Goal: Task Accomplishment & Management: Use online tool/utility

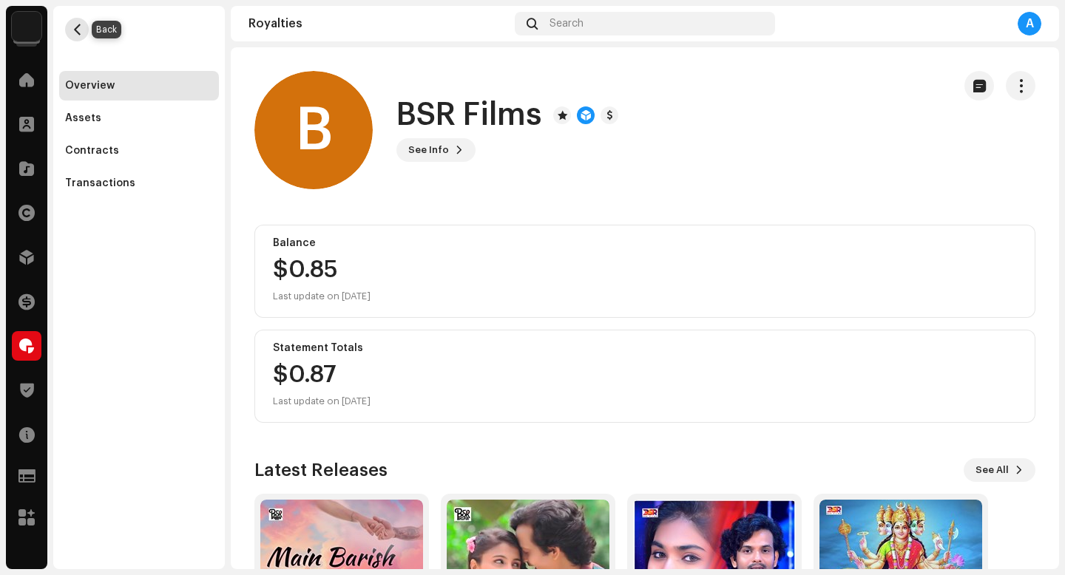
click at [75, 33] on span "button" at bounding box center [77, 30] width 11 height 12
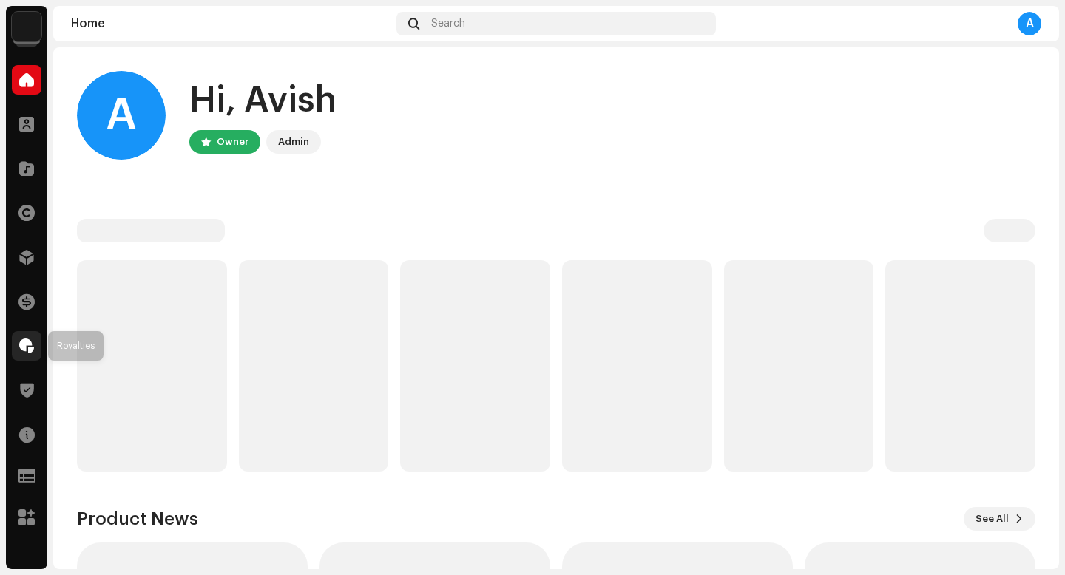
click at [36, 350] on div at bounding box center [27, 346] width 30 height 30
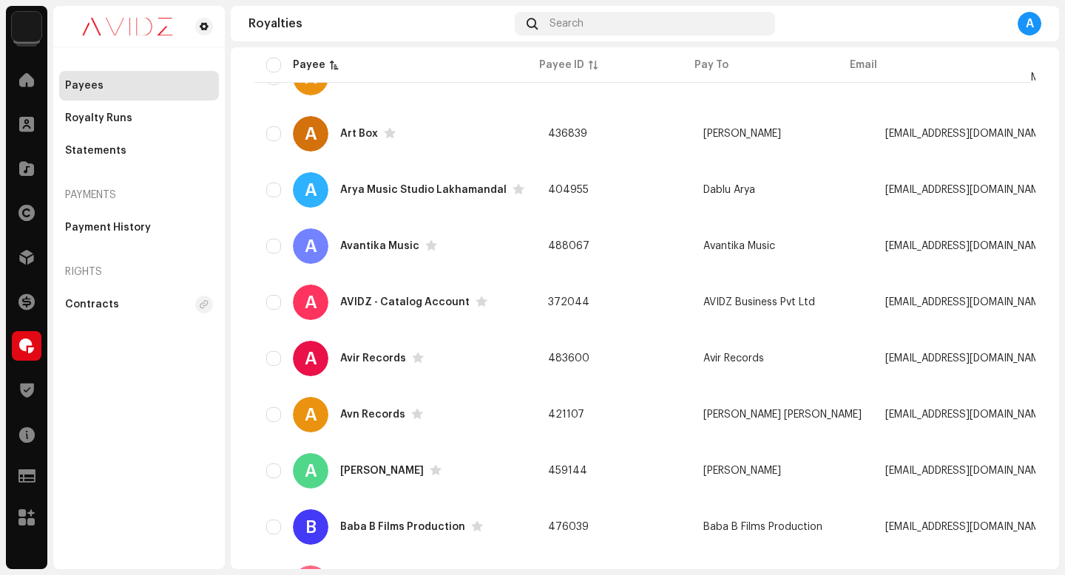
scroll to position [1109, 0]
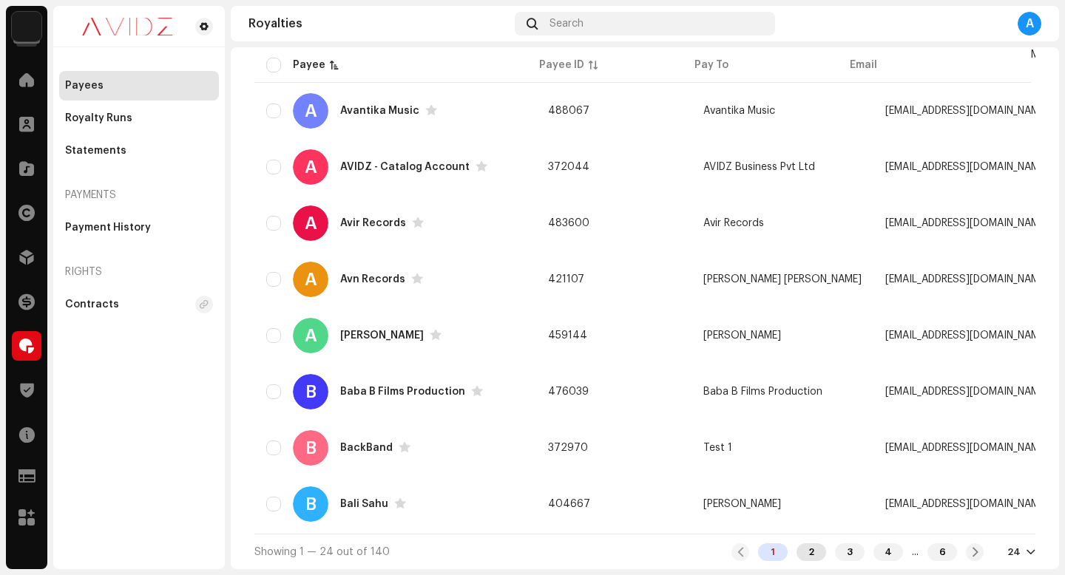
click at [800, 553] on div "2" at bounding box center [812, 553] width 30 height 18
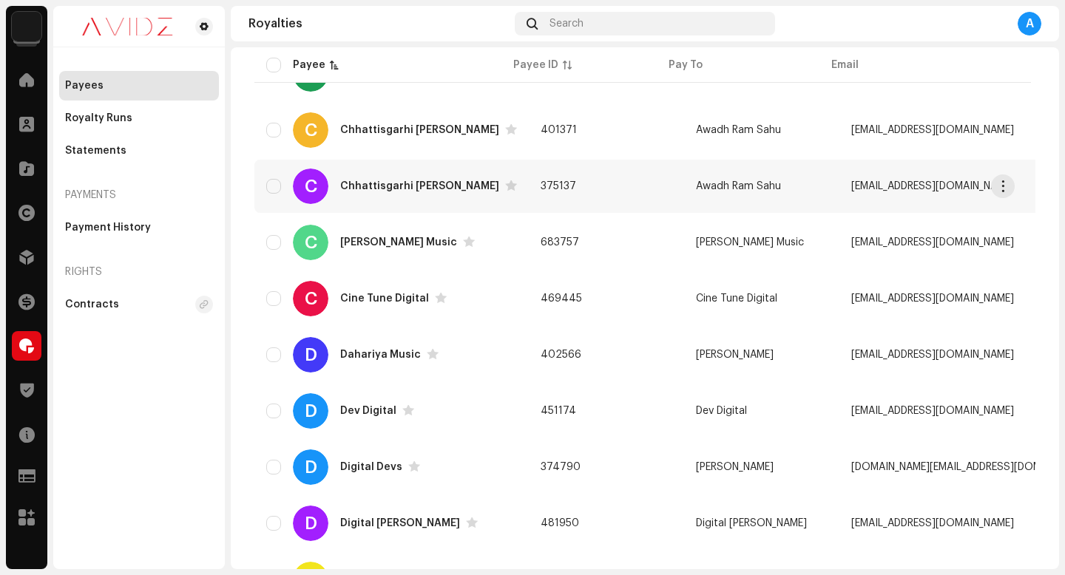
scroll to position [747, 0]
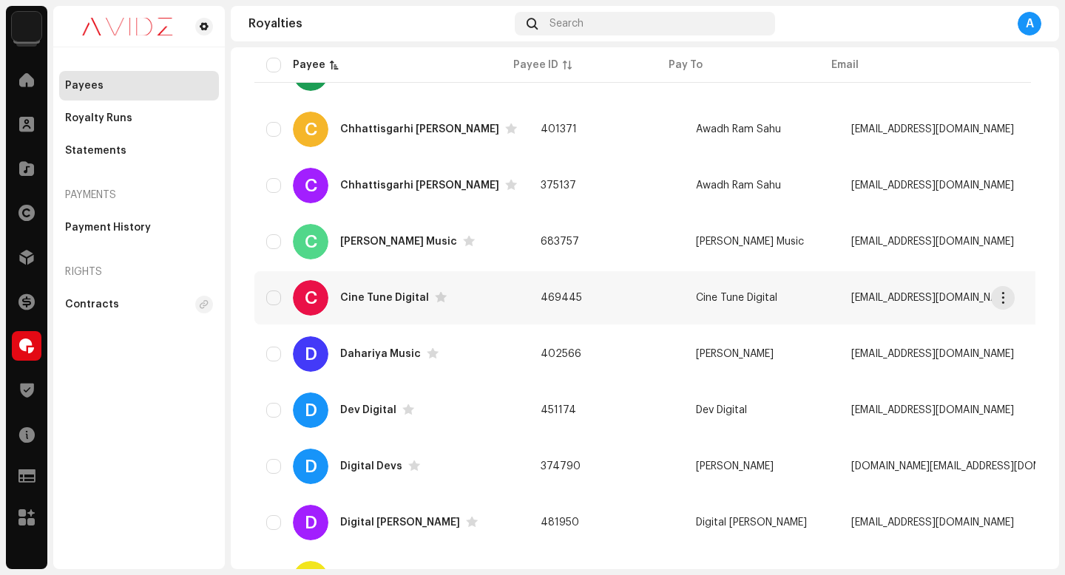
click at [611, 296] on td "469445" at bounding box center [606, 297] width 155 height 53
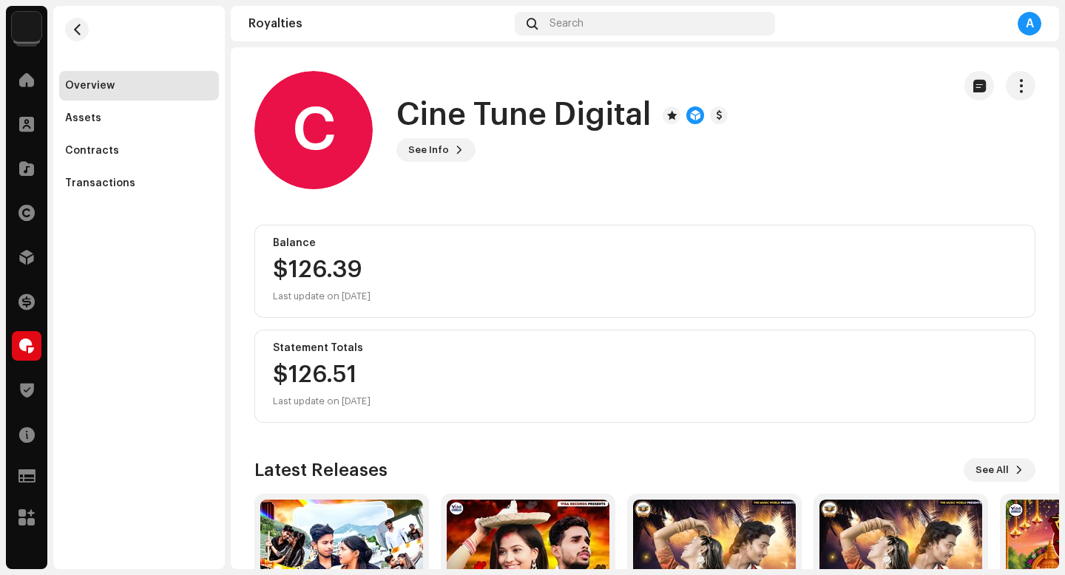
scroll to position [25, 0]
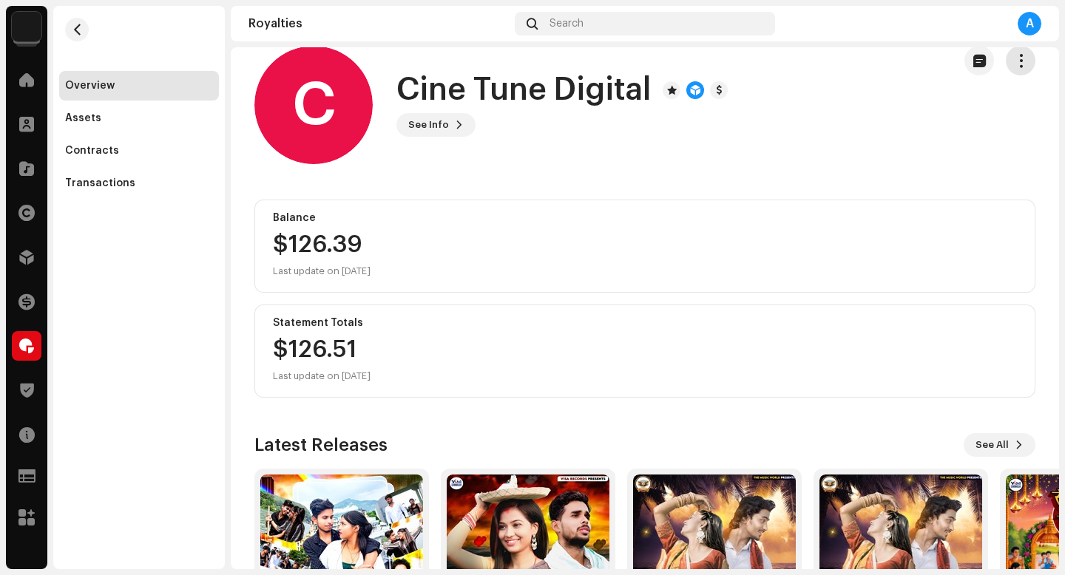
click at [1014, 65] on span "button" at bounding box center [1021, 61] width 14 height 12
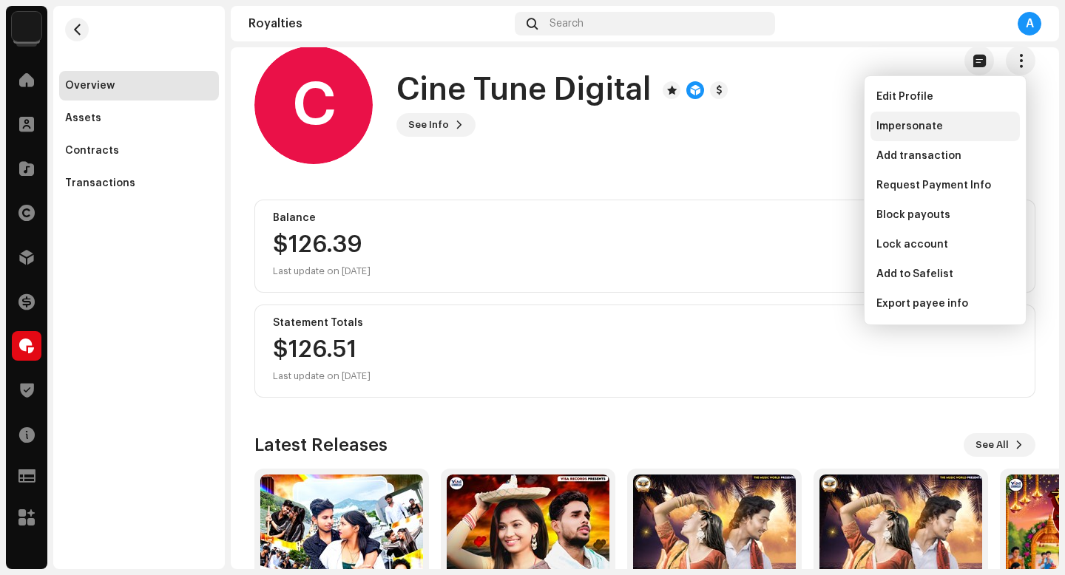
click at [915, 129] on span "Impersonate" at bounding box center [909, 127] width 67 height 12
